Goal: Task Accomplishment & Management: Manage account settings

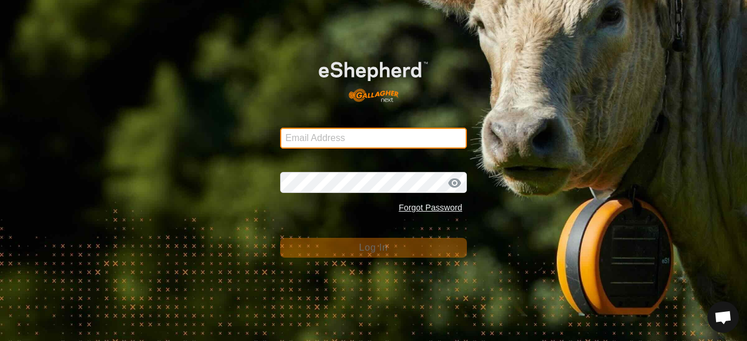
click at [378, 137] on input "Email Address" at bounding box center [373, 138] width 187 height 21
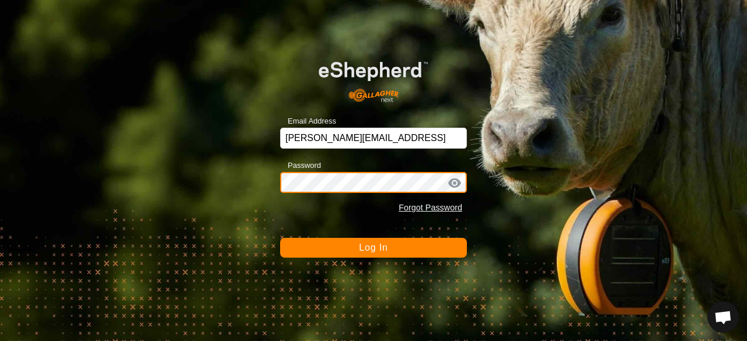
click at [280, 238] on button "Log In" at bounding box center [373, 248] width 187 height 20
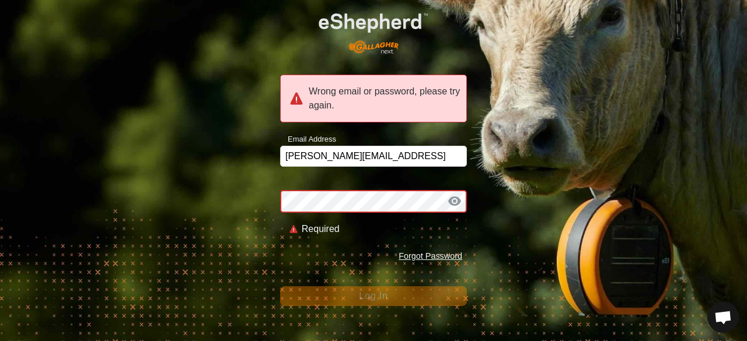
click at [397, 171] on form "Wrong email or password, please try again. Email Address [PERSON_NAME][EMAIL_AD…" at bounding box center [373, 152] width 187 height 308
drag, startPoint x: 460, startPoint y: 79, endPoint x: 462, endPoint y: 69, distance: 10.1
click at [462, 69] on form "Wrong email or password, please try again. Email Address [PERSON_NAME][EMAIL_AD…" at bounding box center [373, 152] width 187 height 308
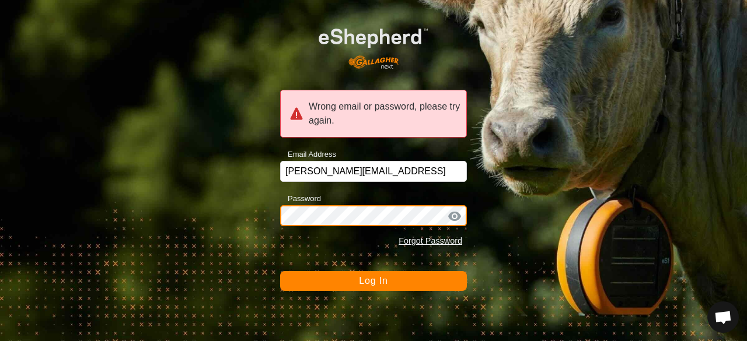
click at [280, 271] on button "Log In" at bounding box center [373, 281] width 187 height 20
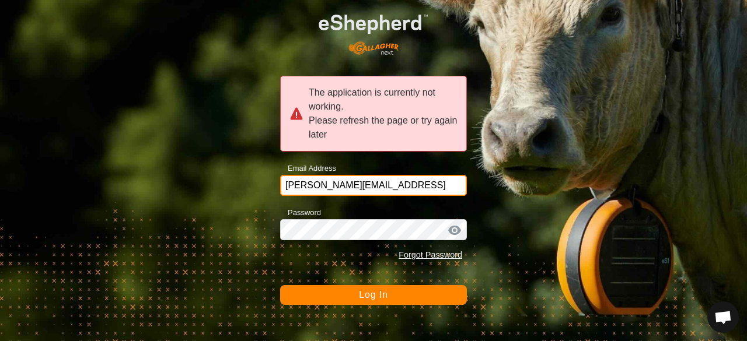
click at [431, 186] on input "[PERSON_NAME][EMAIL_ADDRESS]" at bounding box center [373, 185] width 187 height 21
type input "[PERSON_NAME][EMAIL_ADDRESS]"
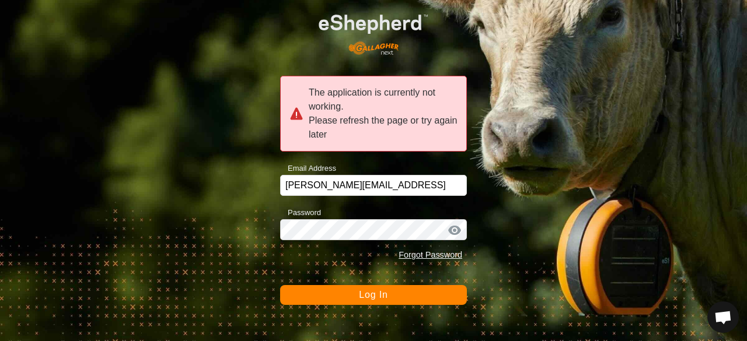
click at [614, 204] on div "The application is currently not working. Please refresh the page or try again …" at bounding box center [373, 170] width 747 height 341
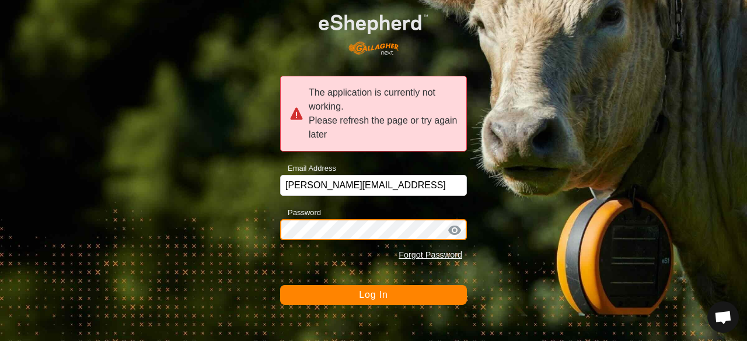
click at [280, 285] on button "Log In" at bounding box center [373, 295] width 187 height 20
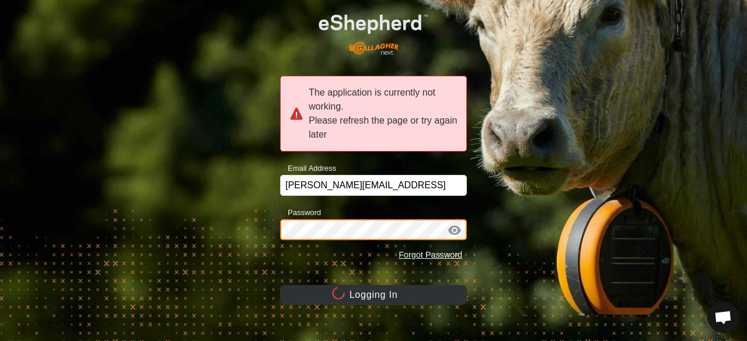
click at [280, 285] on button "Logging In" at bounding box center [373, 295] width 187 height 20
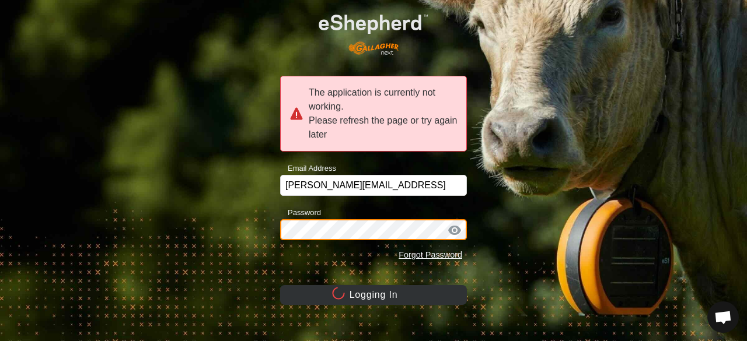
click at [280, 285] on button "Logging In" at bounding box center [373, 295] width 187 height 20
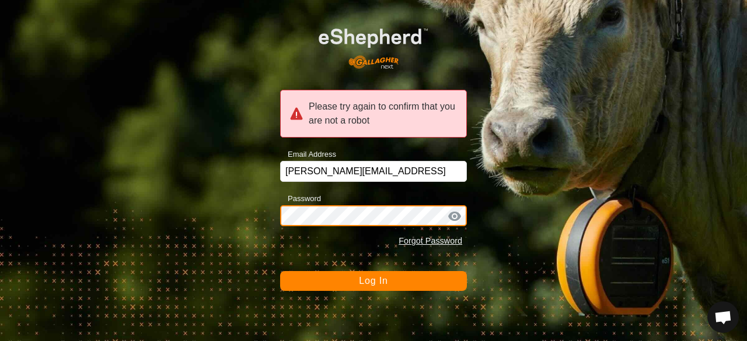
click at [280, 271] on button "Log In" at bounding box center [373, 281] width 187 height 20
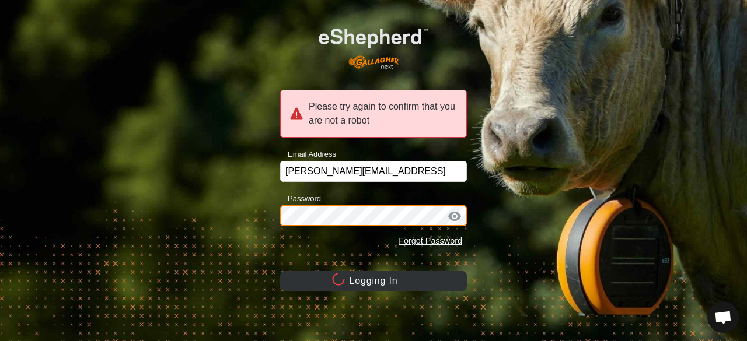
click at [280, 271] on button "Logging In" at bounding box center [373, 281] width 187 height 20
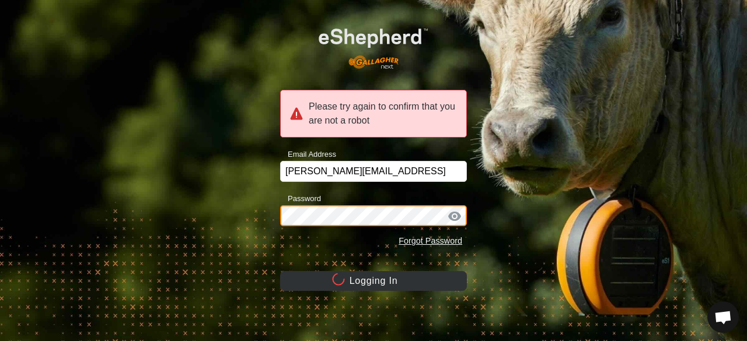
click at [280, 271] on button "Logging In" at bounding box center [373, 281] width 187 height 20
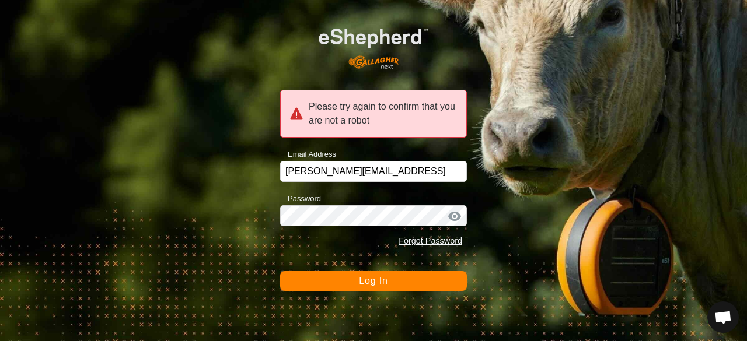
click at [390, 274] on button "Log In" at bounding box center [373, 281] width 187 height 20
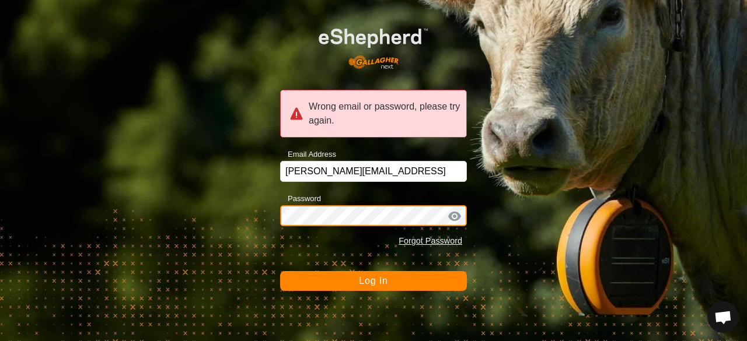
click at [280, 271] on button "Log In" at bounding box center [373, 281] width 187 height 20
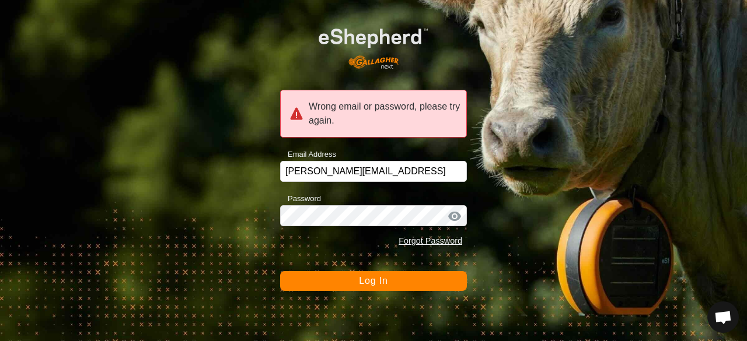
click at [398, 279] on button "Log In" at bounding box center [373, 281] width 187 height 20
